Goal: Task Accomplishment & Management: Use online tool/utility

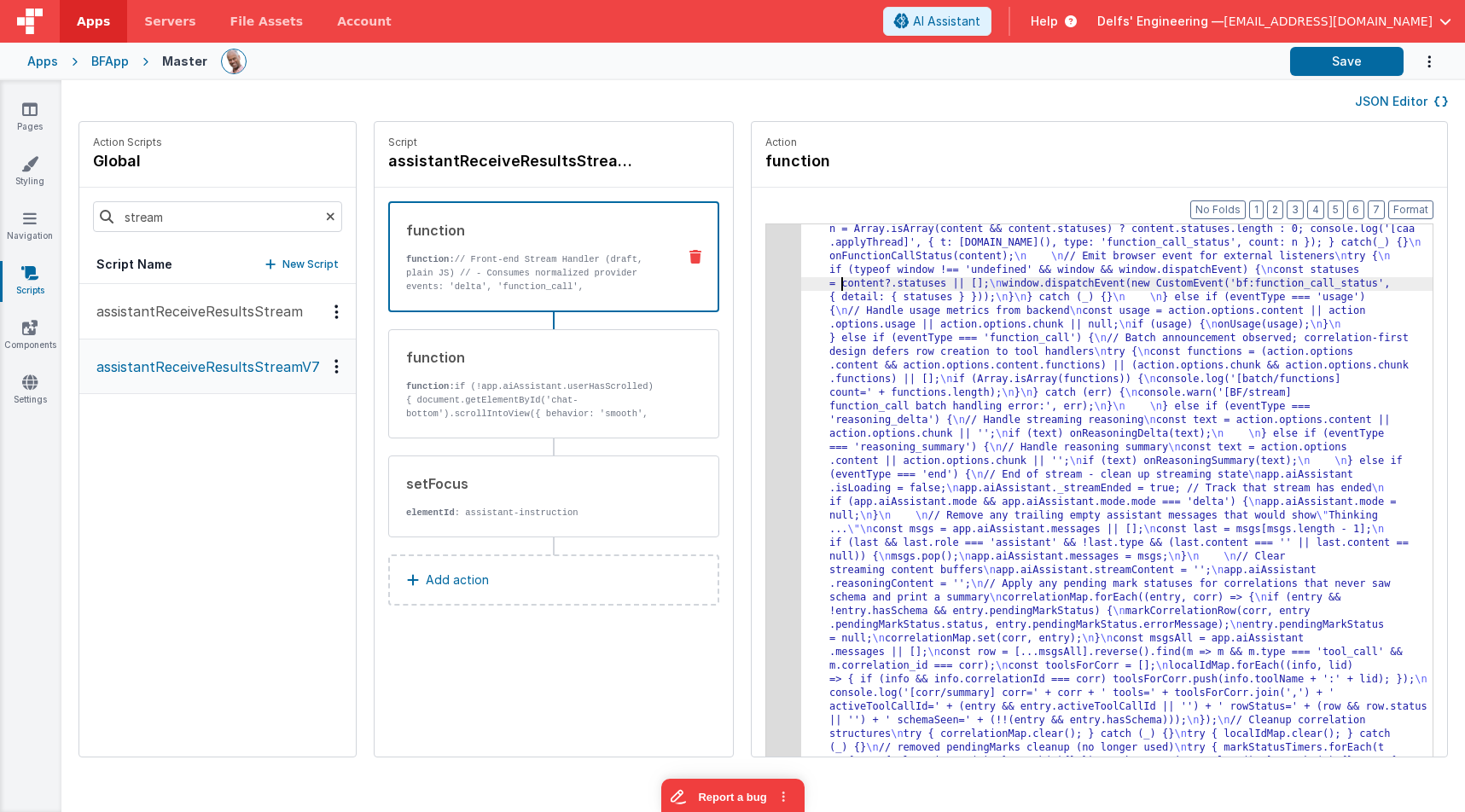
drag, startPoint x: 991, startPoint y: 274, endPoint x: 984, endPoint y: 268, distance: 9.2
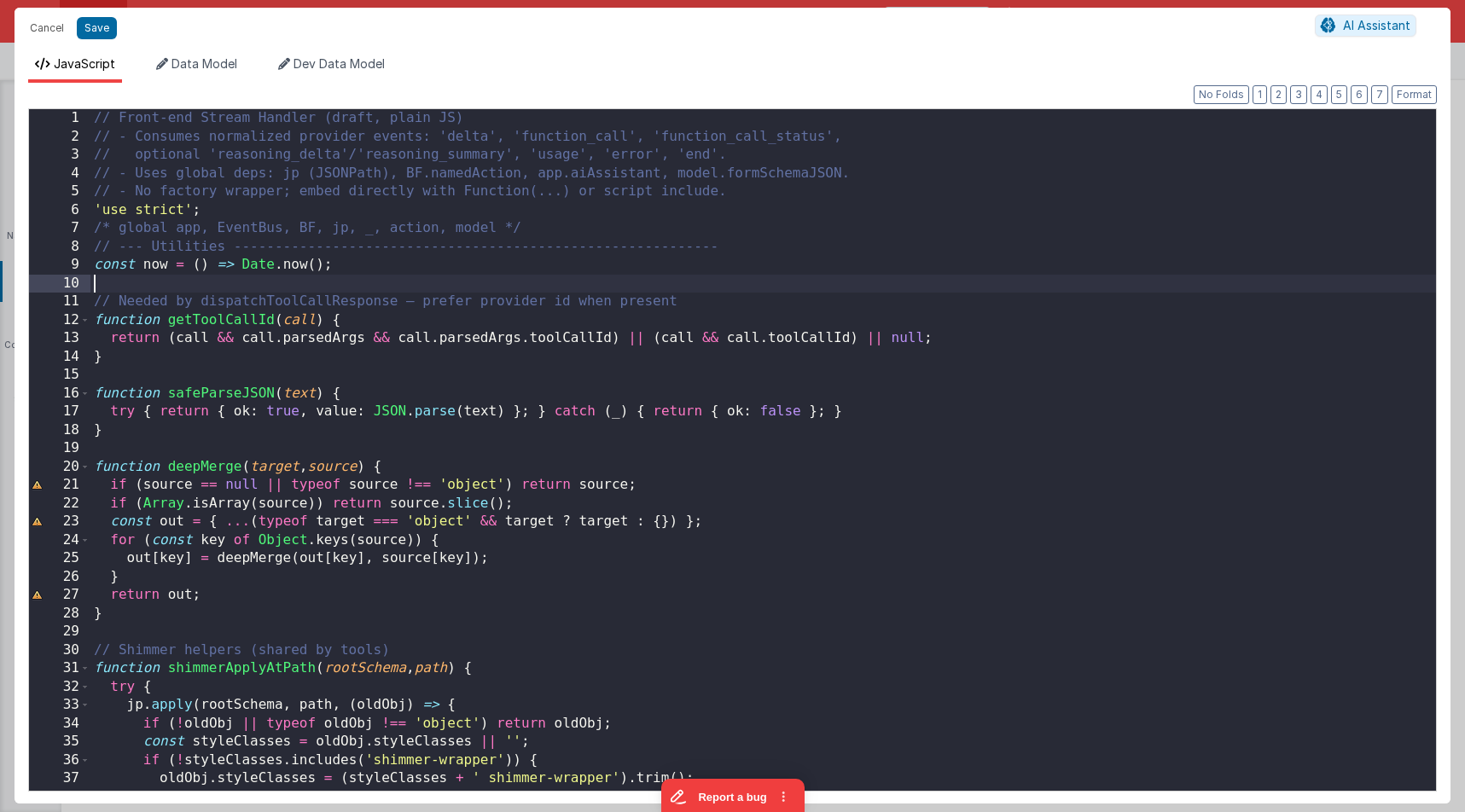
click at [722, 278] on div "// Front-end Stream Handler (draft, plain JS) // - Consumes normalized provider…" at bounding box center [763, 468] width 1345 height 718
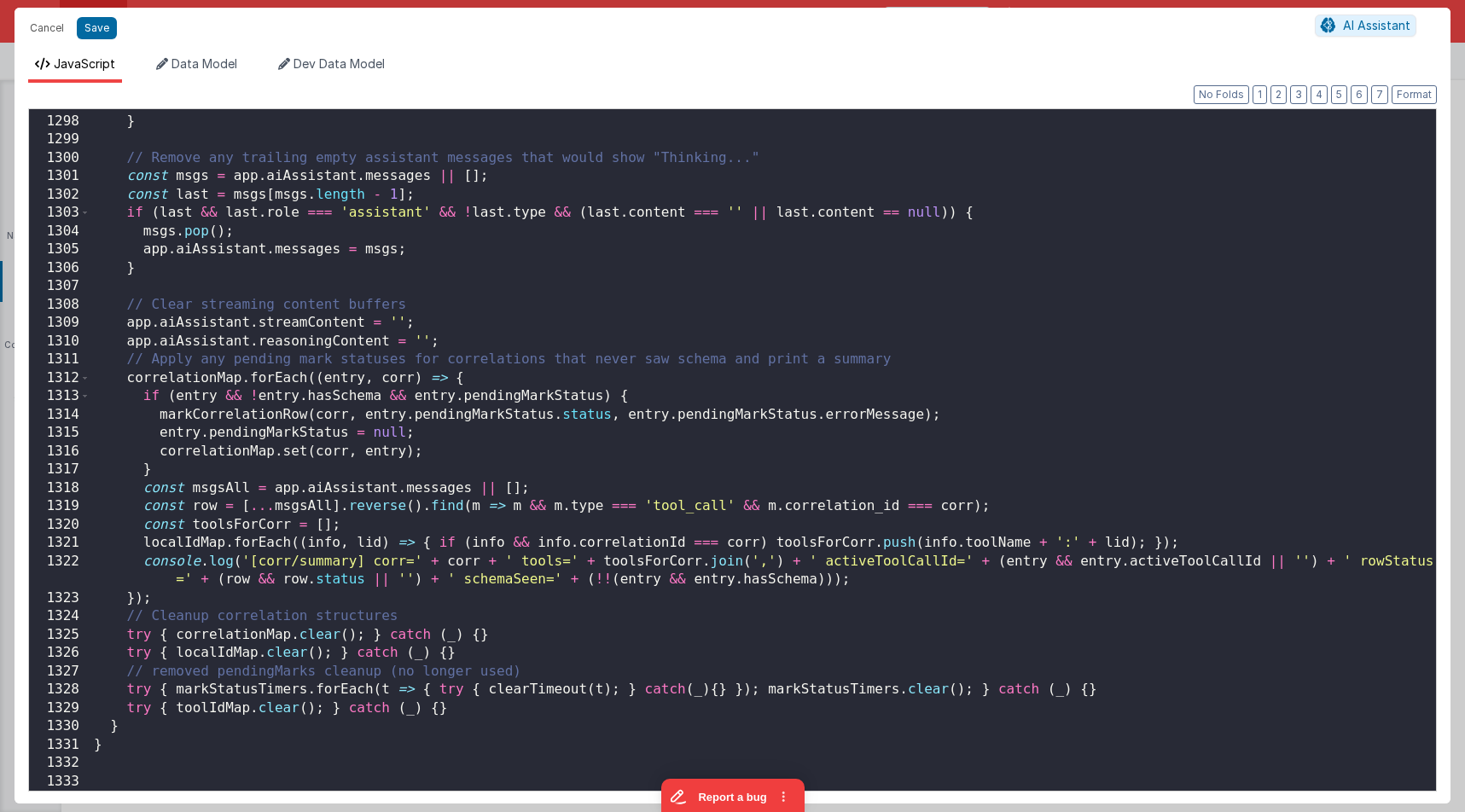
scroll to position [24000, 0]
drag, startPoint x: 97, startPoint y: 27, endPoint x: 291, endPoint y: 44, distance: 194.7
click at [97, 27] on button "Save" at bounding box center [97, 28] width 40 height 22
